Goal: Task Accomplishment & Management: Manage account settings

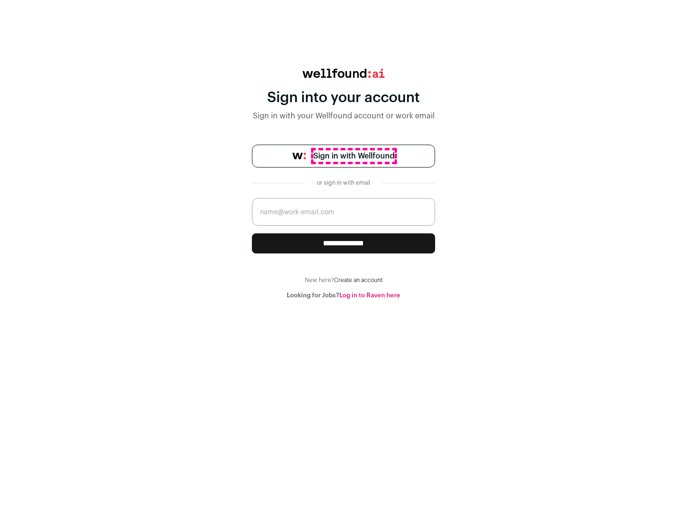
click at [354, 156] on span "Sign in with Wellfound" at bounding box center [353, 155] width 81 height 11
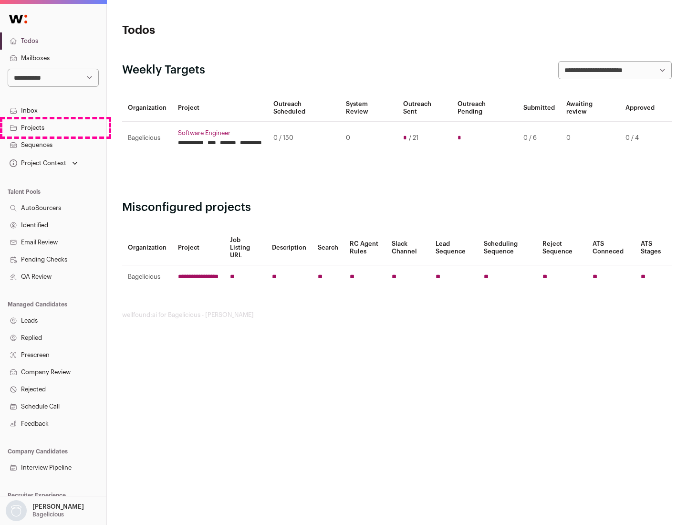
click at [53, 127] on link "Projects" at bounding box center [53, 127] width 106 height 17
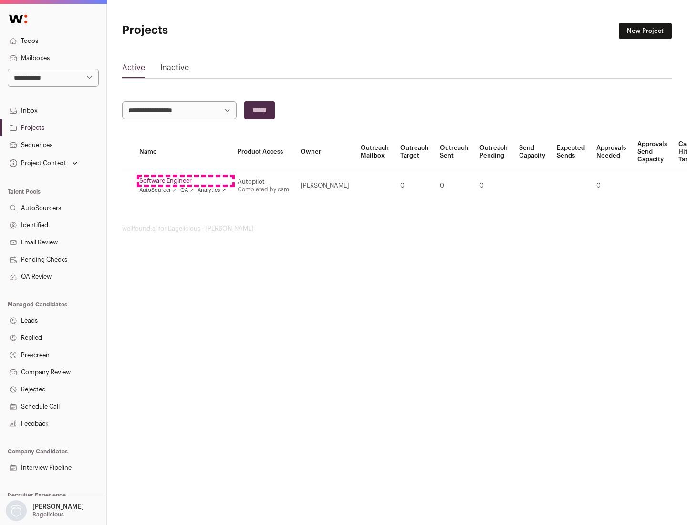
click at [186, 181] on link "Software Engineer" at bounding box center [182, 181] width 87 height 8
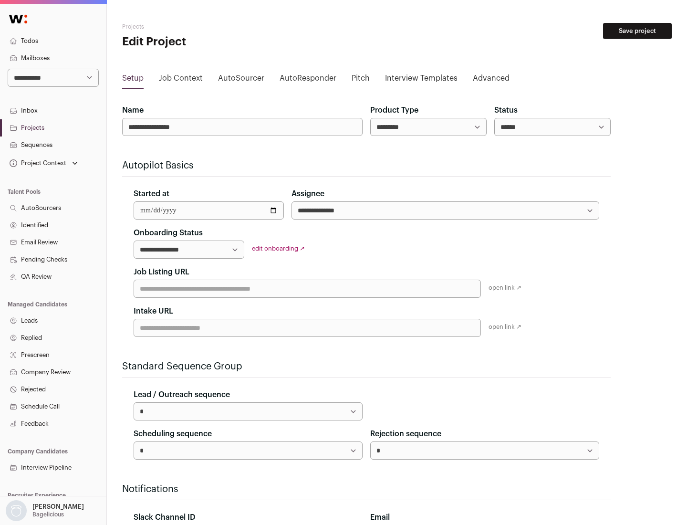
click at [637, 31] on button "Save project" at bounding box center [637, 31] width 69 height 16
